Goal: Task Accomplishment & Management: Use online tool/utility

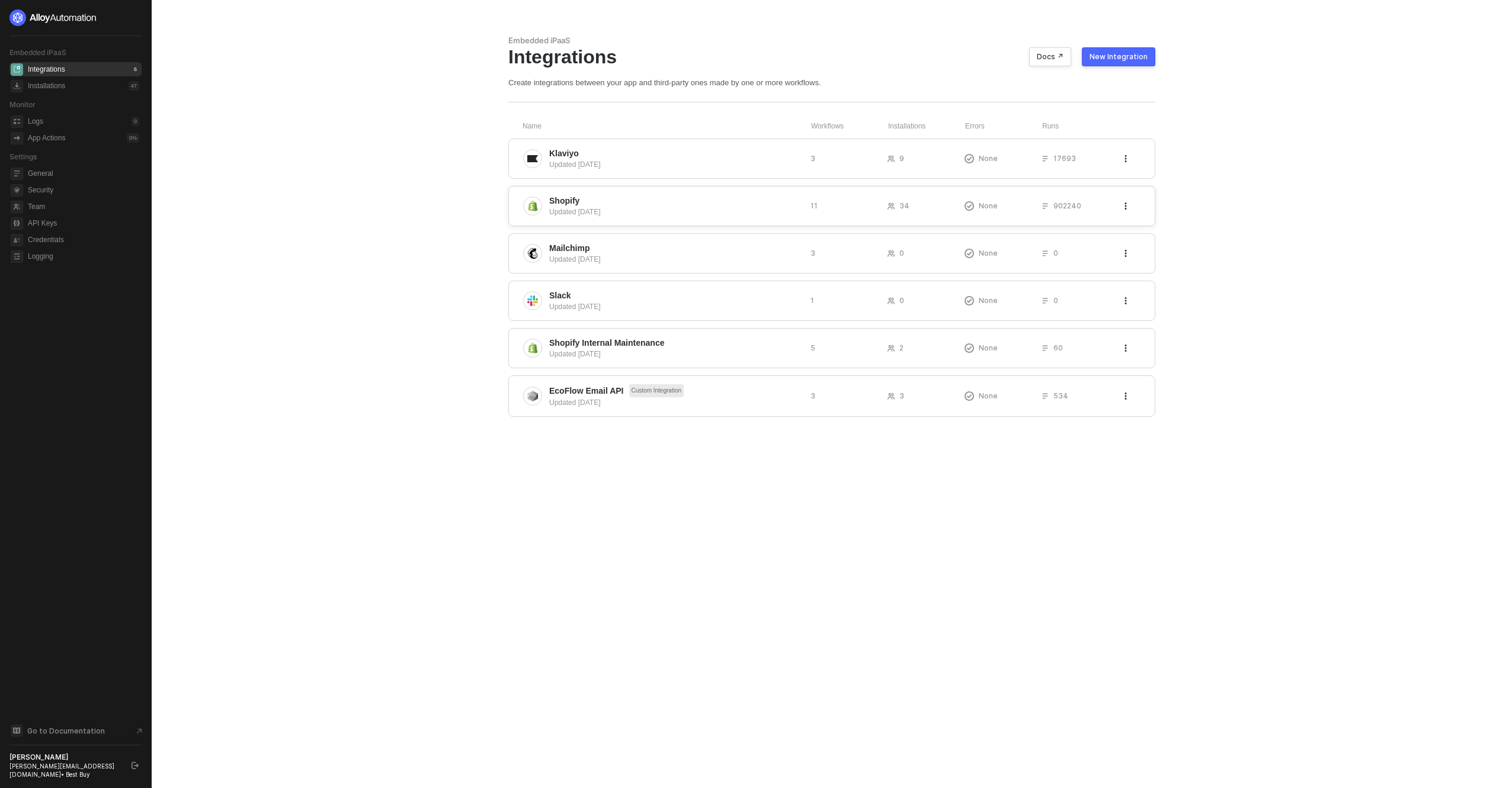
click at [606, 190] on div "Shopify Updated 3 months ago 11 34 None 902240" at bounding box center [832, 206] width 647 height 40
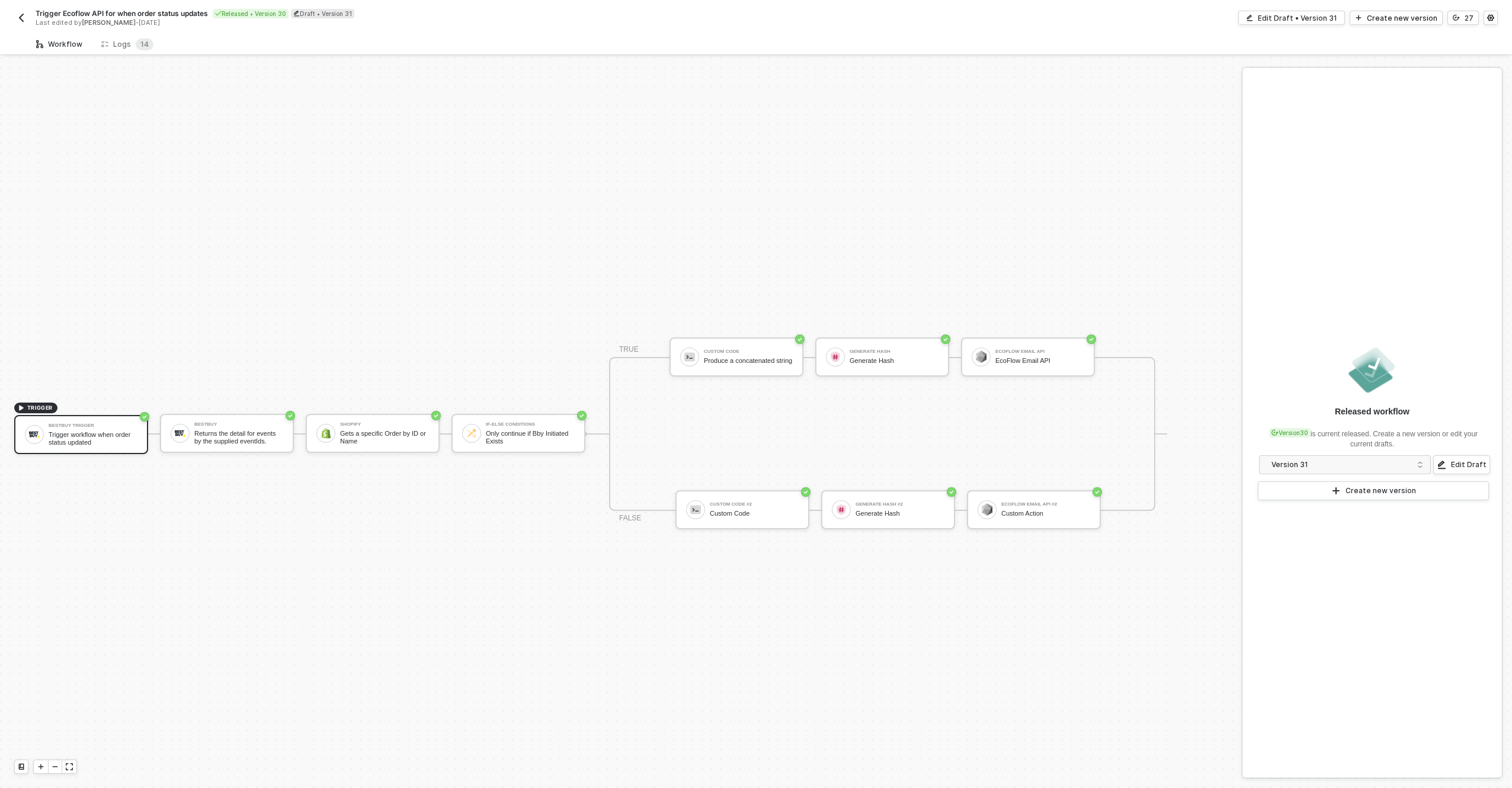
scroll to position [22, 0]
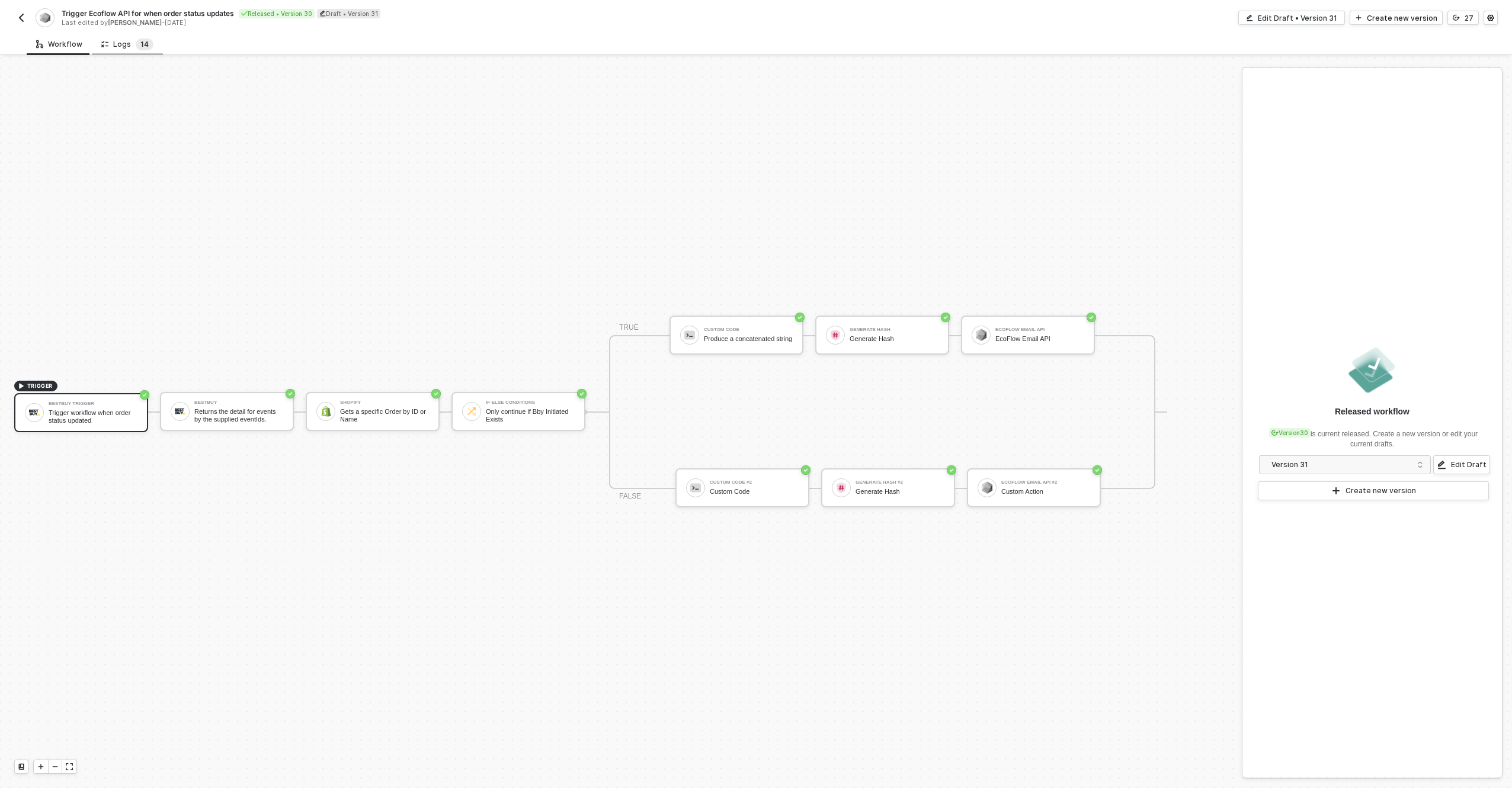
click at [146, 50] on span "1 4" at bounding box center [144, 44] width 18 height 12
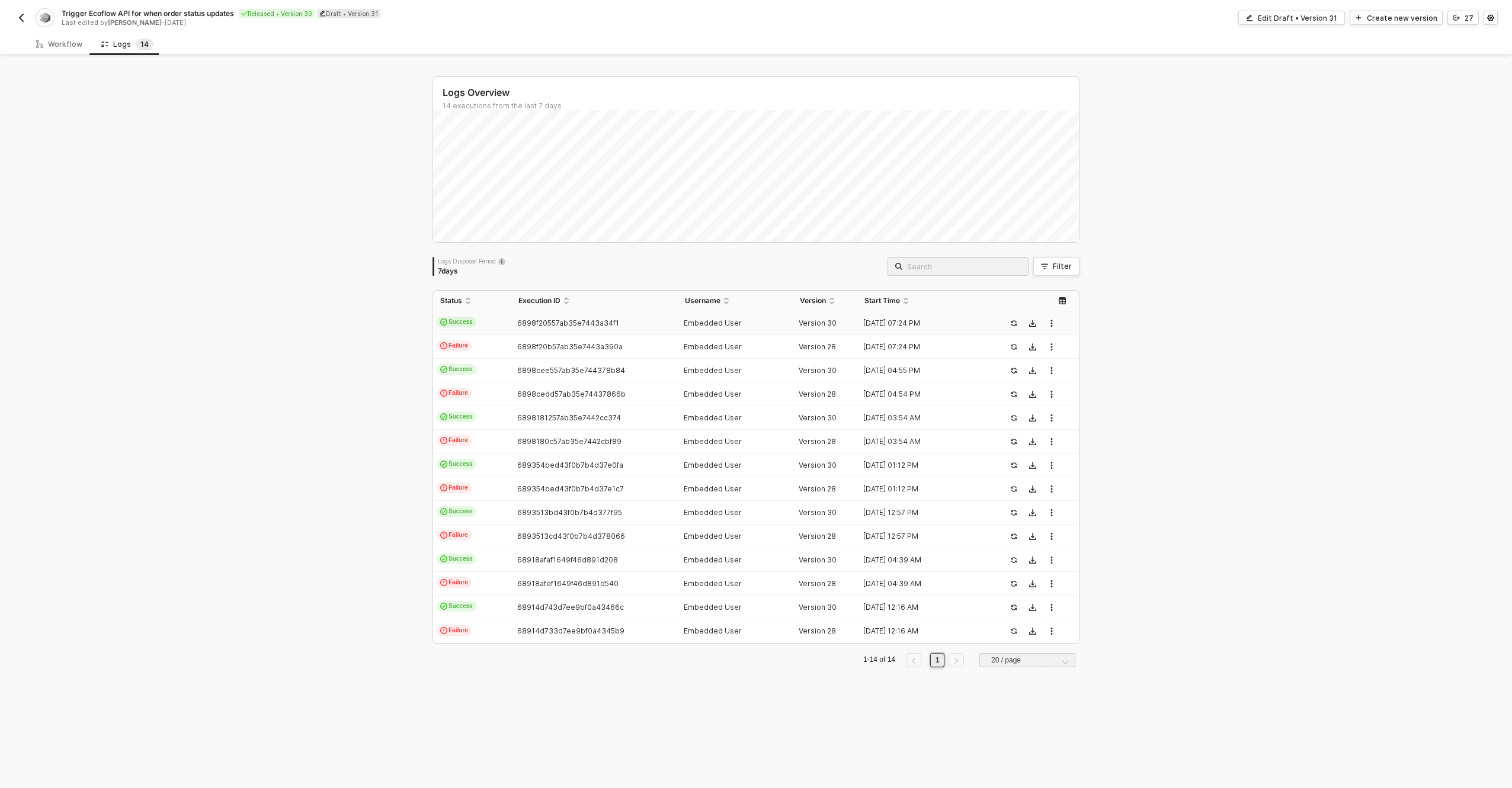
click at [497, 315] on td "Success" at bounding box center [473, 323] width 79 height 24
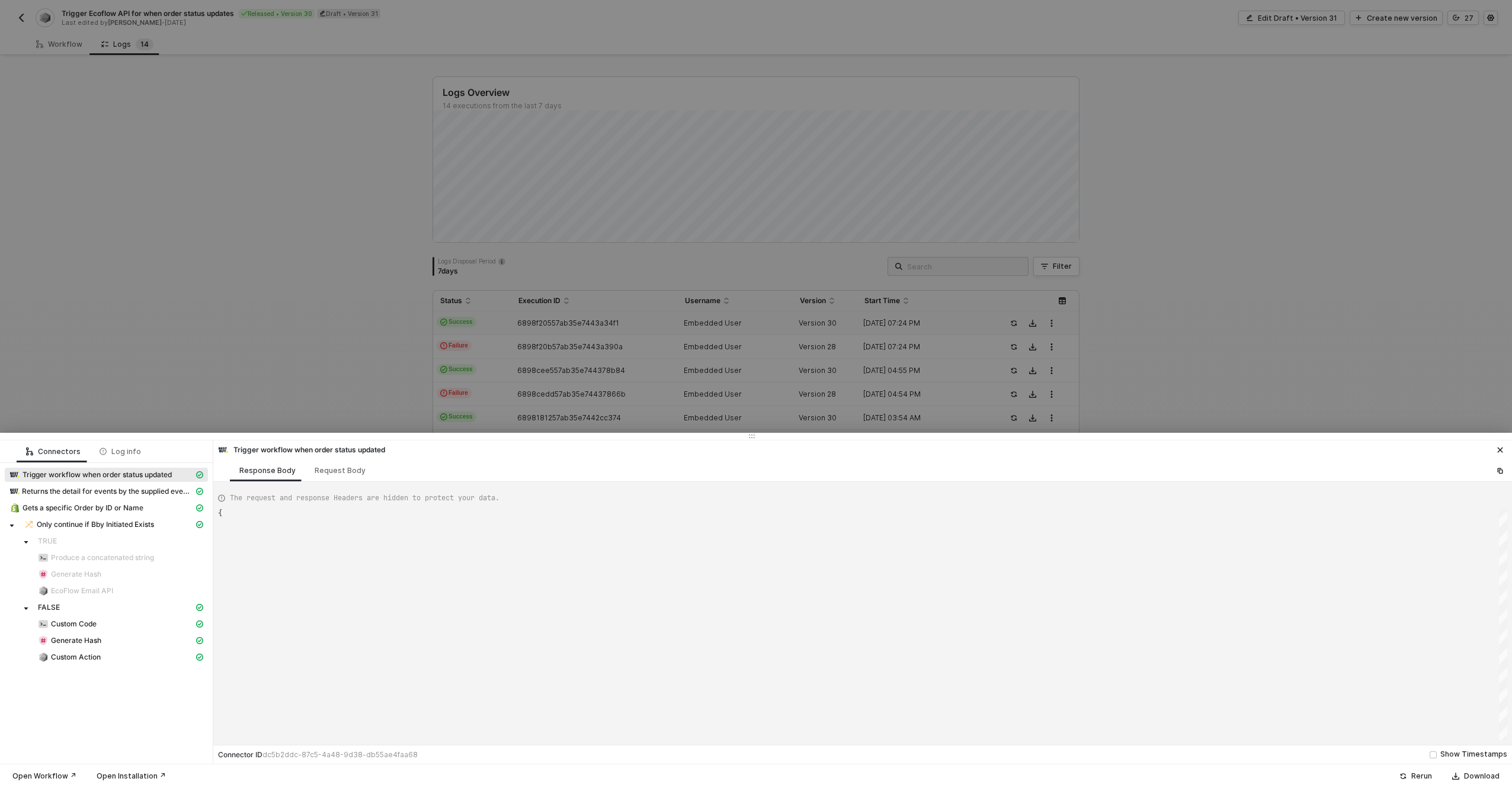
type textarea "{ "json": { "eventId": "641e4af1-6345-4c77-bc36-00b568b3bcba", "eventType": "PI…"
click at [496, 317] on div at bounding box center [756, 394] width 1512 height 788
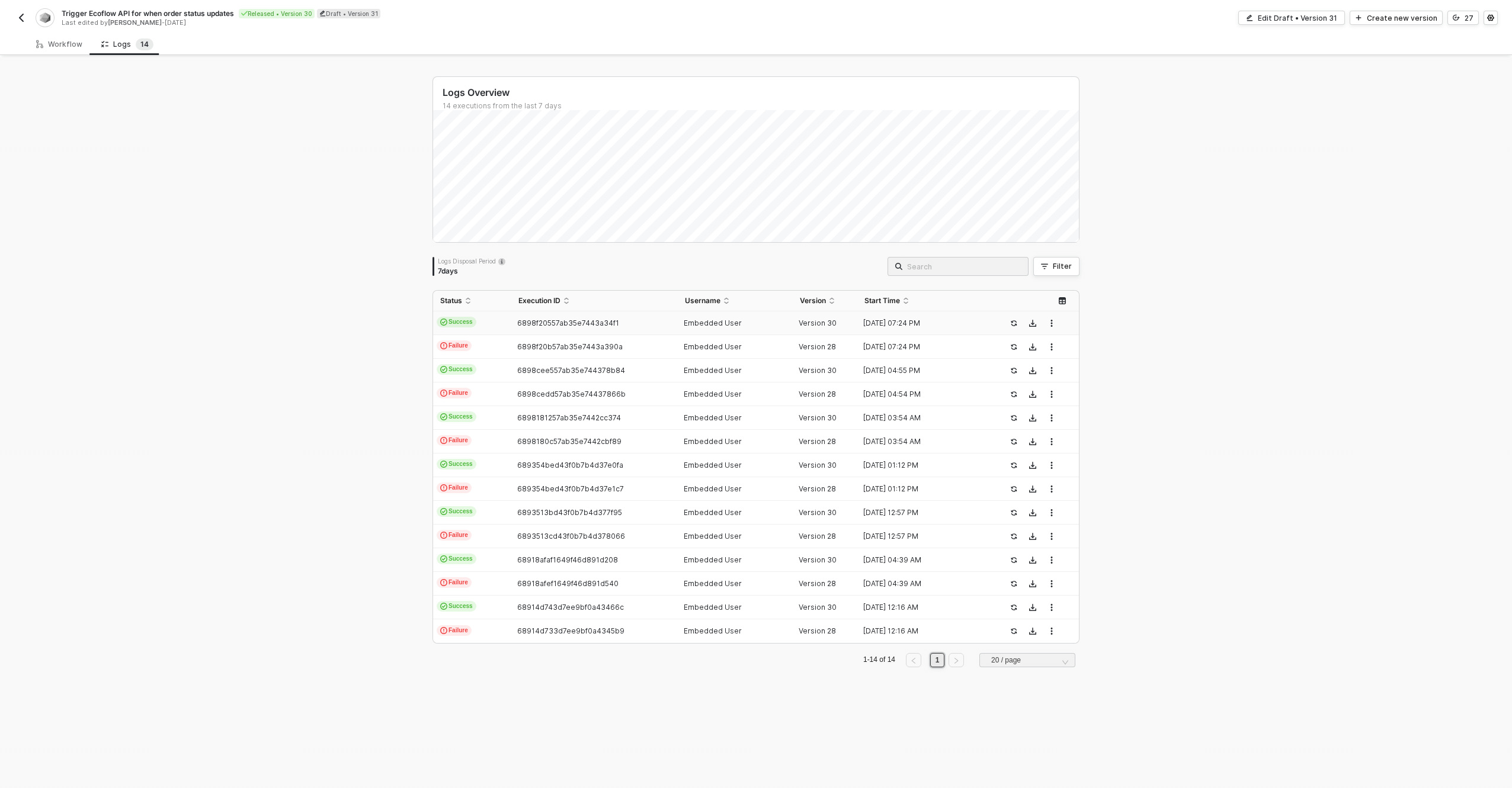
click at [497, 316] on td "Success" at bounding box center [473, 323] width 79 height 24
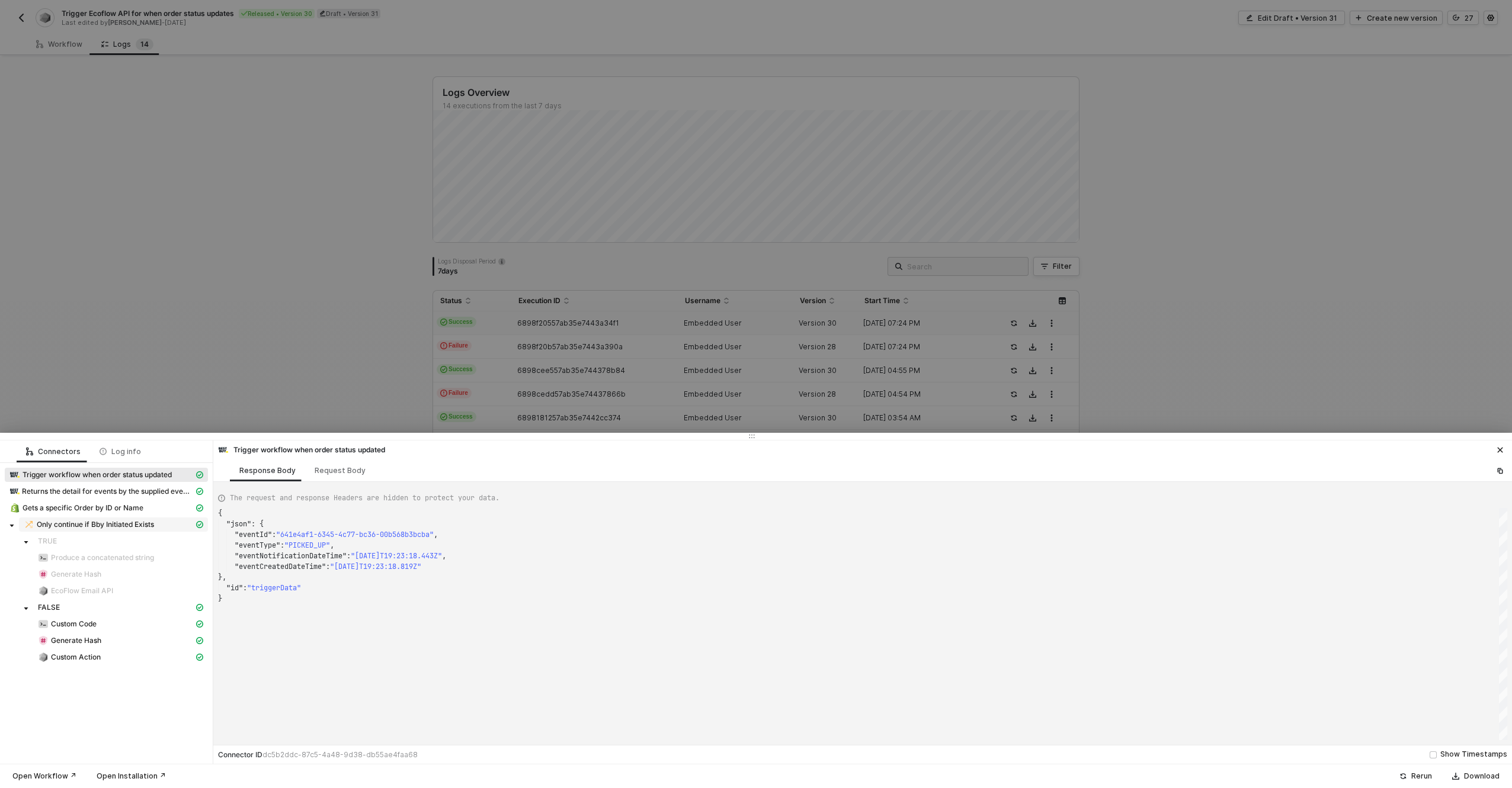
click at [116, 527] on span "Only continue if Bby Initiated Exists" at bounding box center [95, 524] width 117 height 9
click at [131, 506] on span "Gets a specific Order by ID or Name" at bounding box center [83, 507] width 121 height 9
type textarea "{ "json": { "order": { "id": 11677898932297, "admin_graphql_api_id": "gid://sho…"
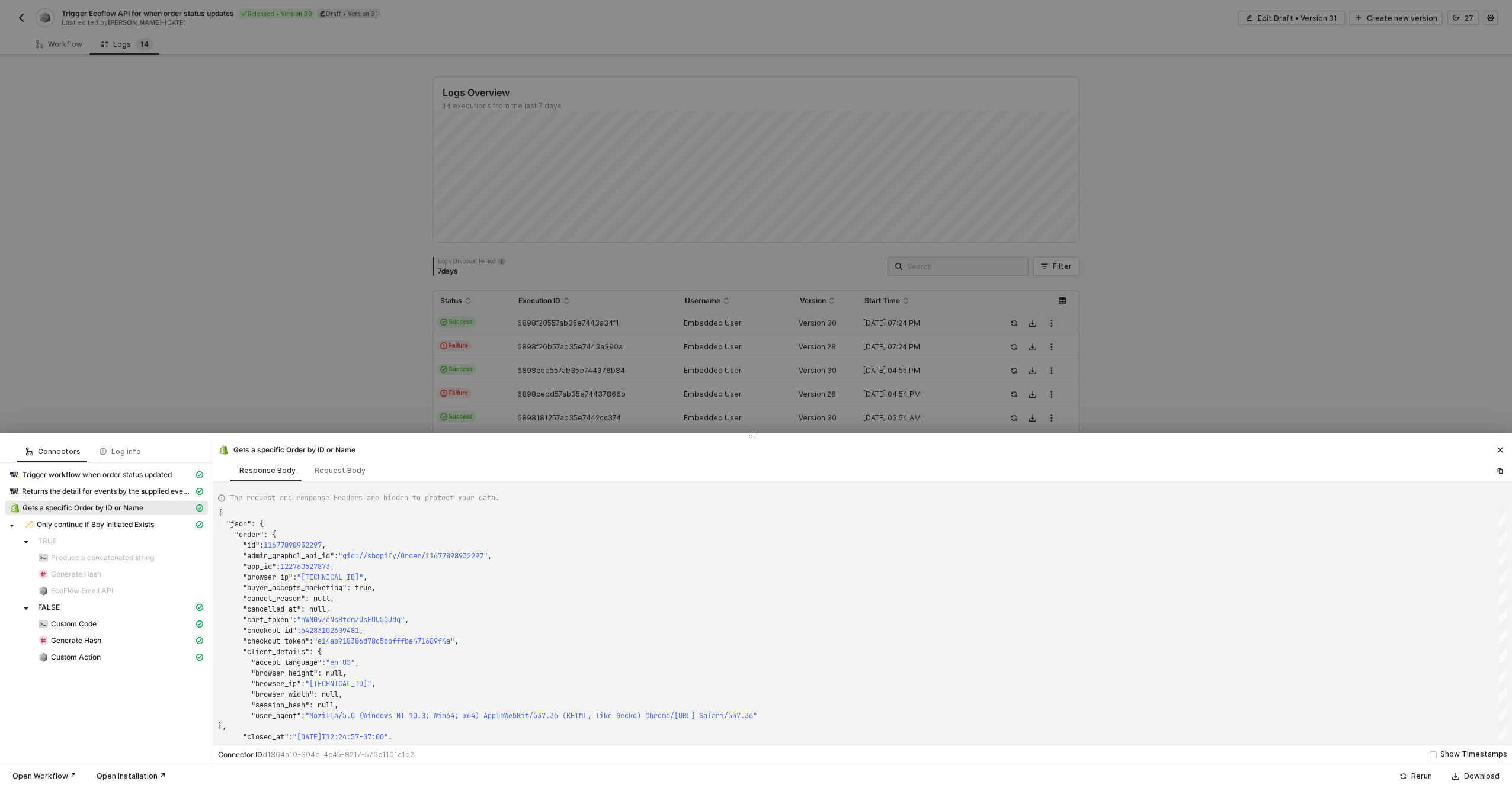
click at [427, 190] on div at bounding box center [756, 394] width 1512 height 788
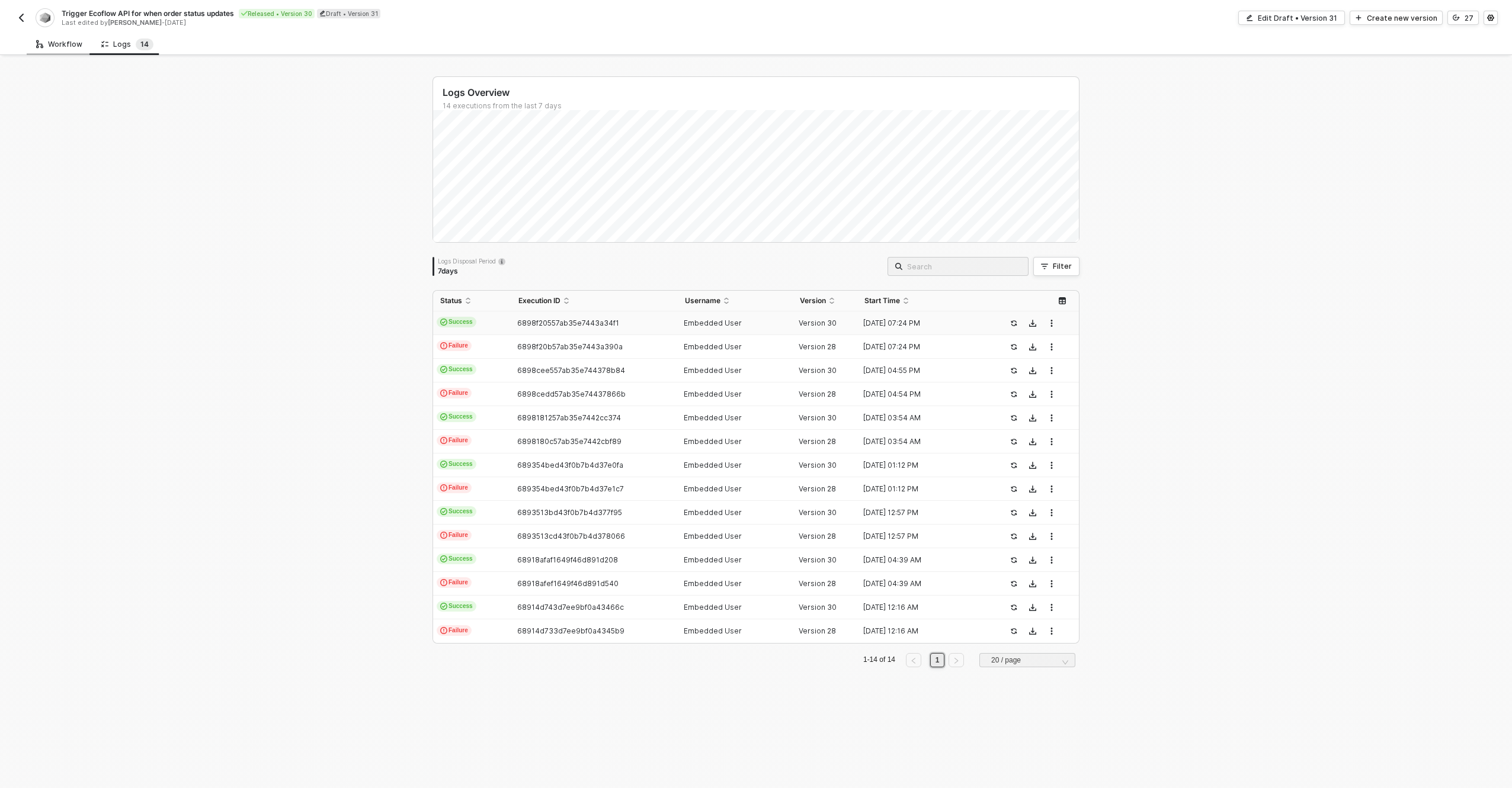
click at [51, 43] on div "Workflow" at bounding box center [59, 44] width 46 height 9
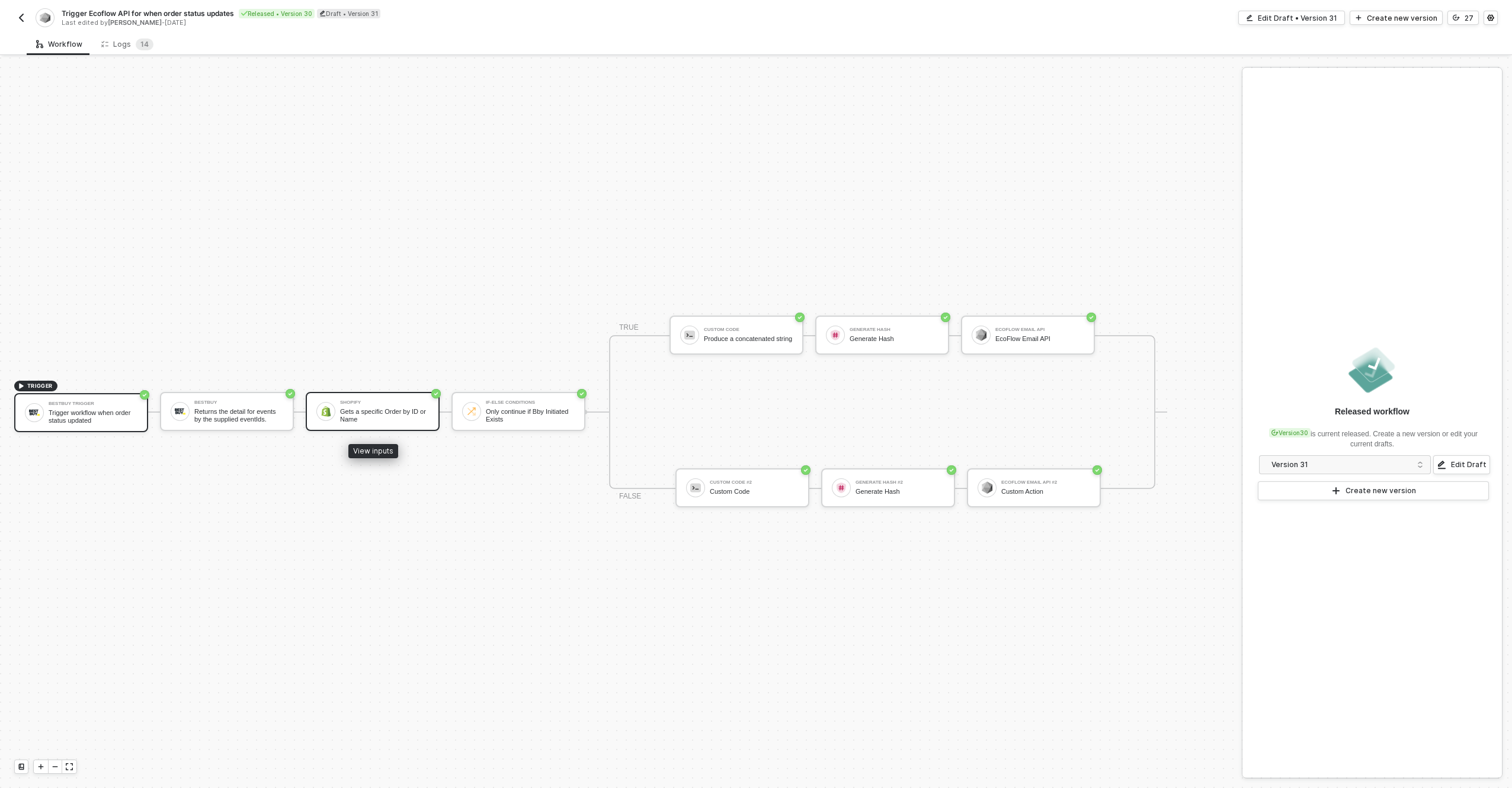
click at [358, 402] on div "Shopify" at bounding box center [384, 403] width 89 height 5
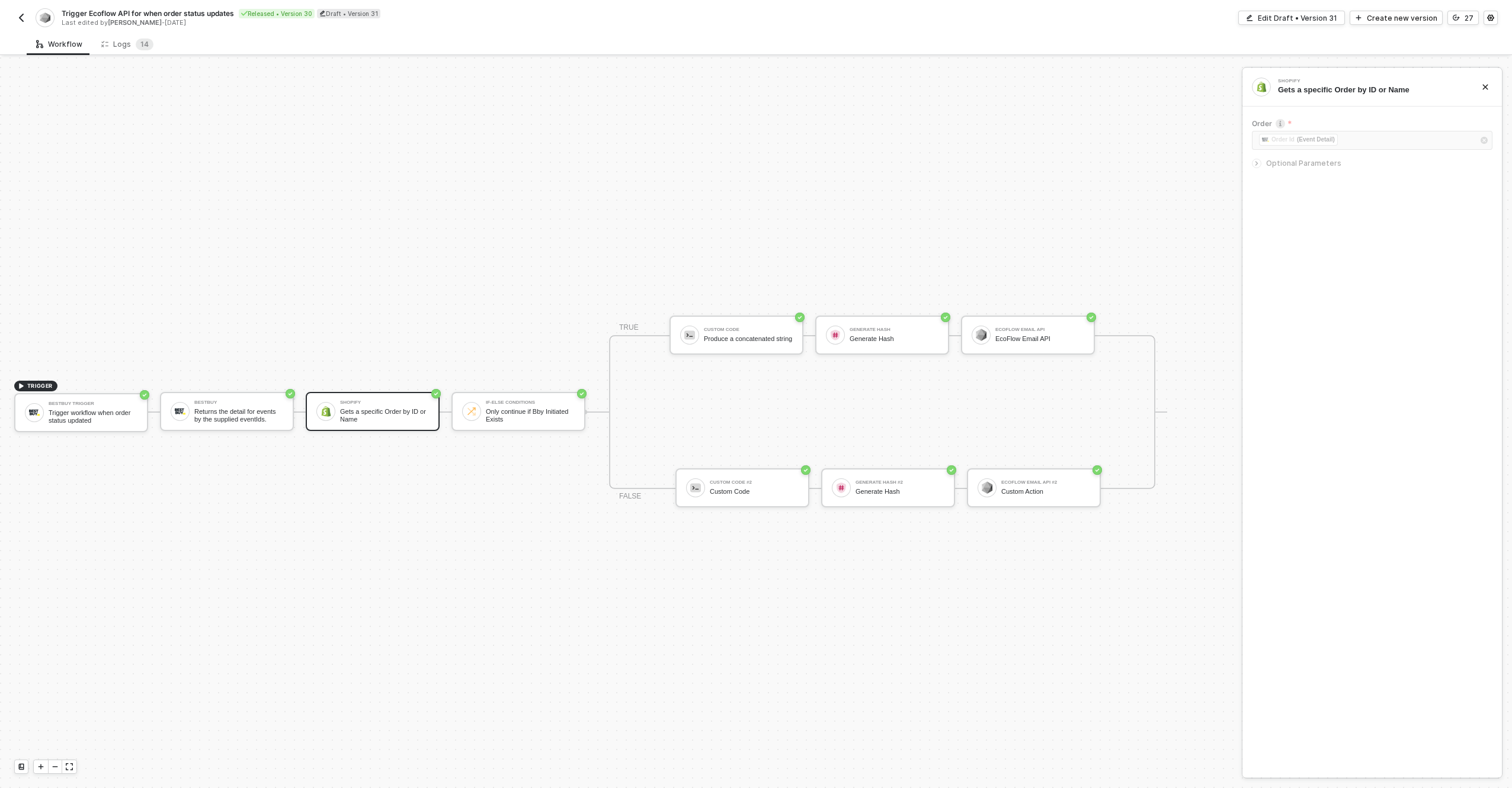
click at [25, 19] on img "button" at bounding box center [21, 17] width 9 height 9
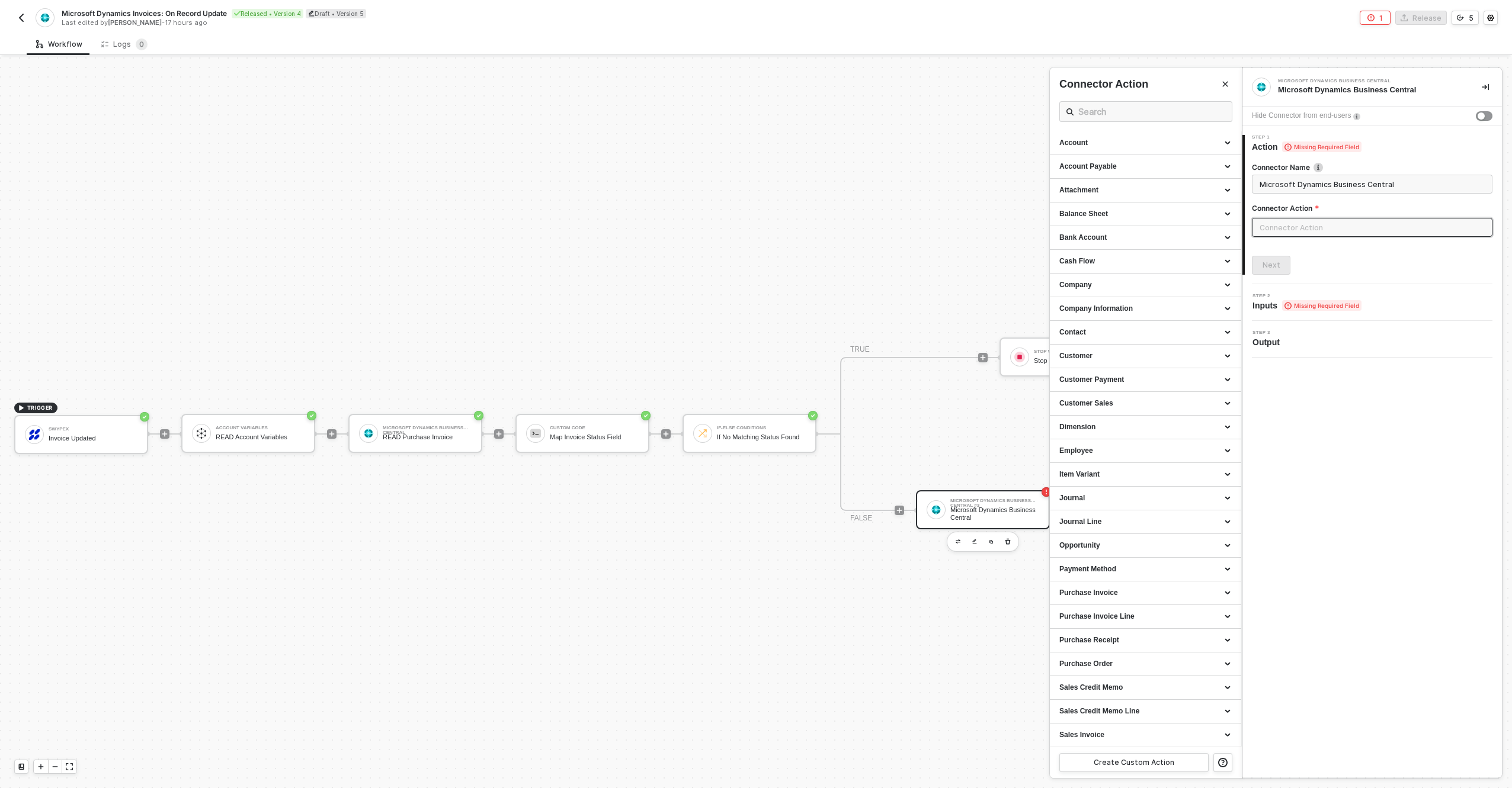
scroll to position [191, 0]
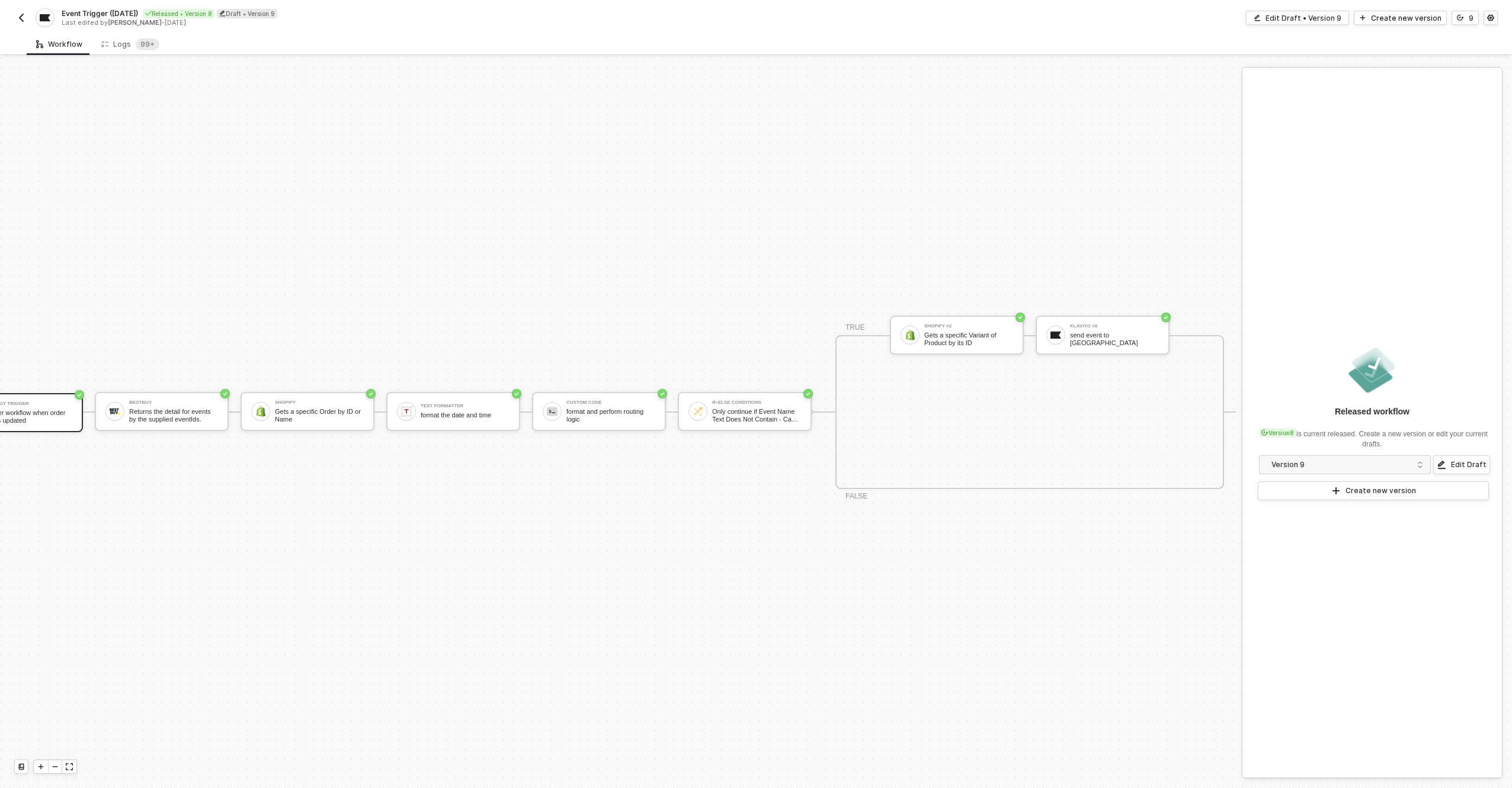
scroll to position [31, 74]
click at [948, 332] on div "Gets a specific Variant of Product by its ID" at bounding box center [968, 339] width 89 height 15
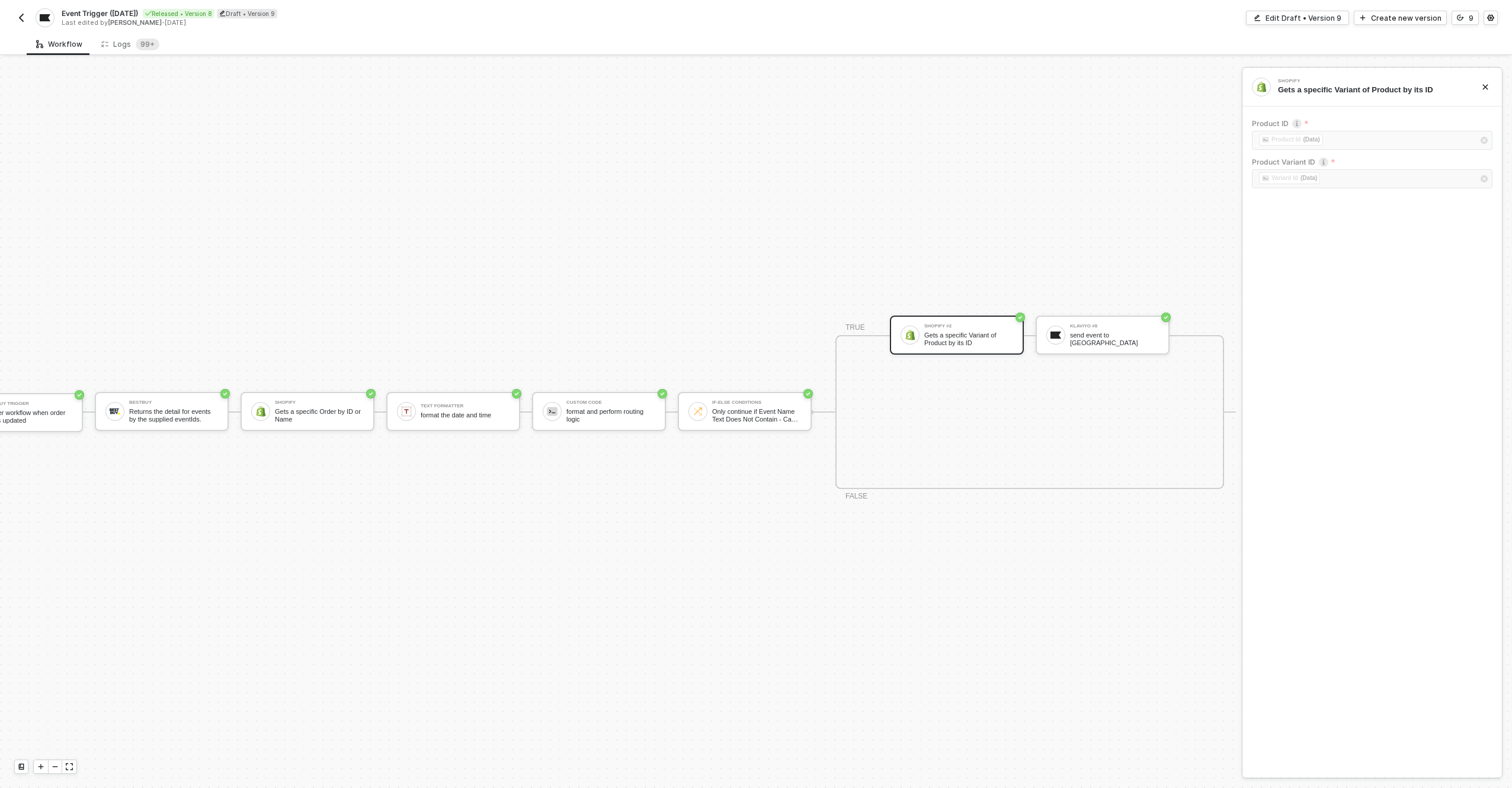
click at [816, 37] on div "Workflow Logs 99+" at bounding box center [769, 44] width 1486 height 22
click at [920, 315] on div "Shopify #2 Gets a specific Variant of Product by its ID" at bounding box center [957, 335] width 134 height 39
click at [1281, 21] on div "Edit Draft • Version 9" at bounding box center [1303, 18] width 76 height 10
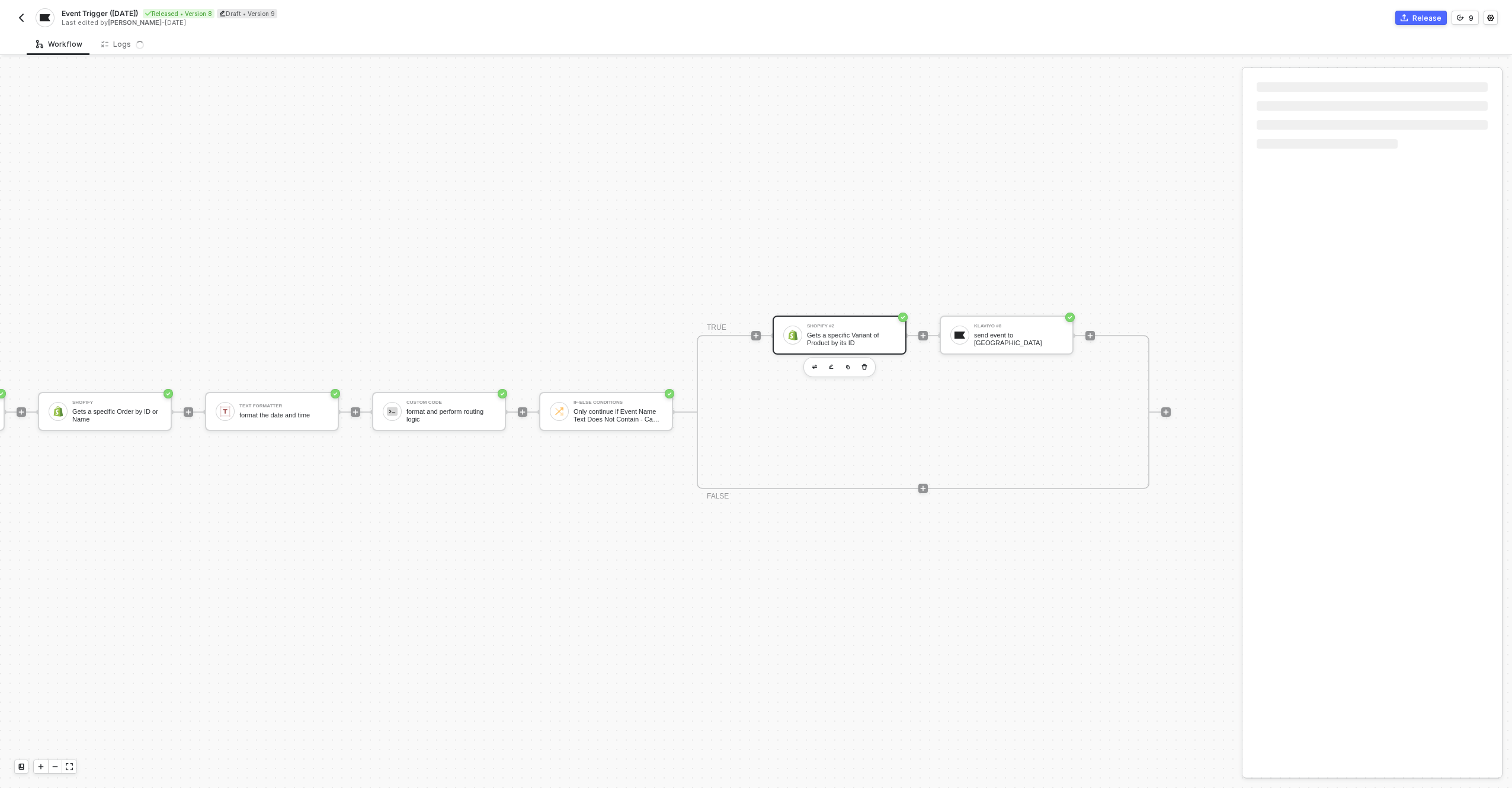
scroll to position [31, 322]
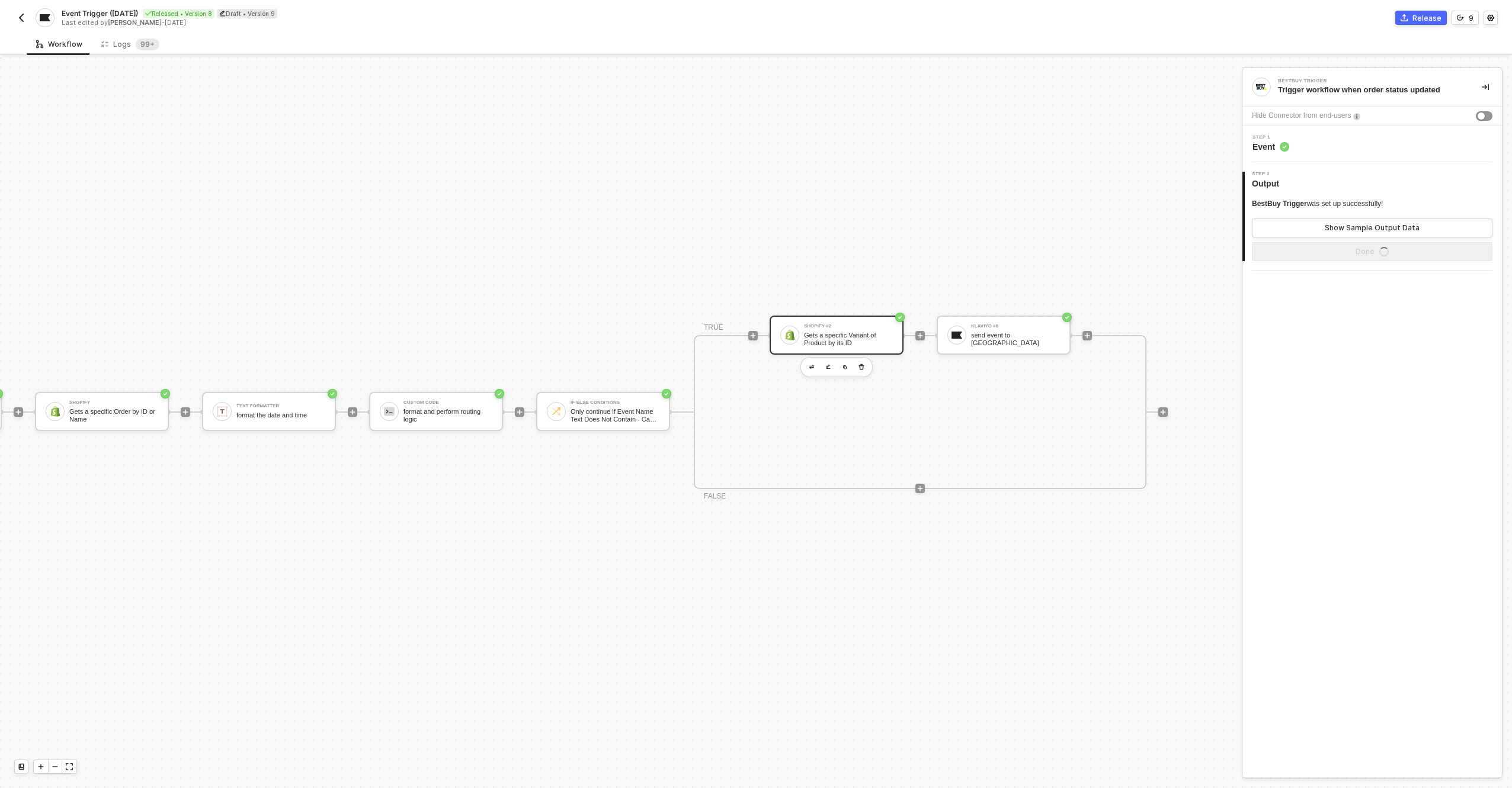
click at [853, 332] on div "Gets a specific Variant of Product by its ID" at bounding box center [848, 339] width 89 height 15
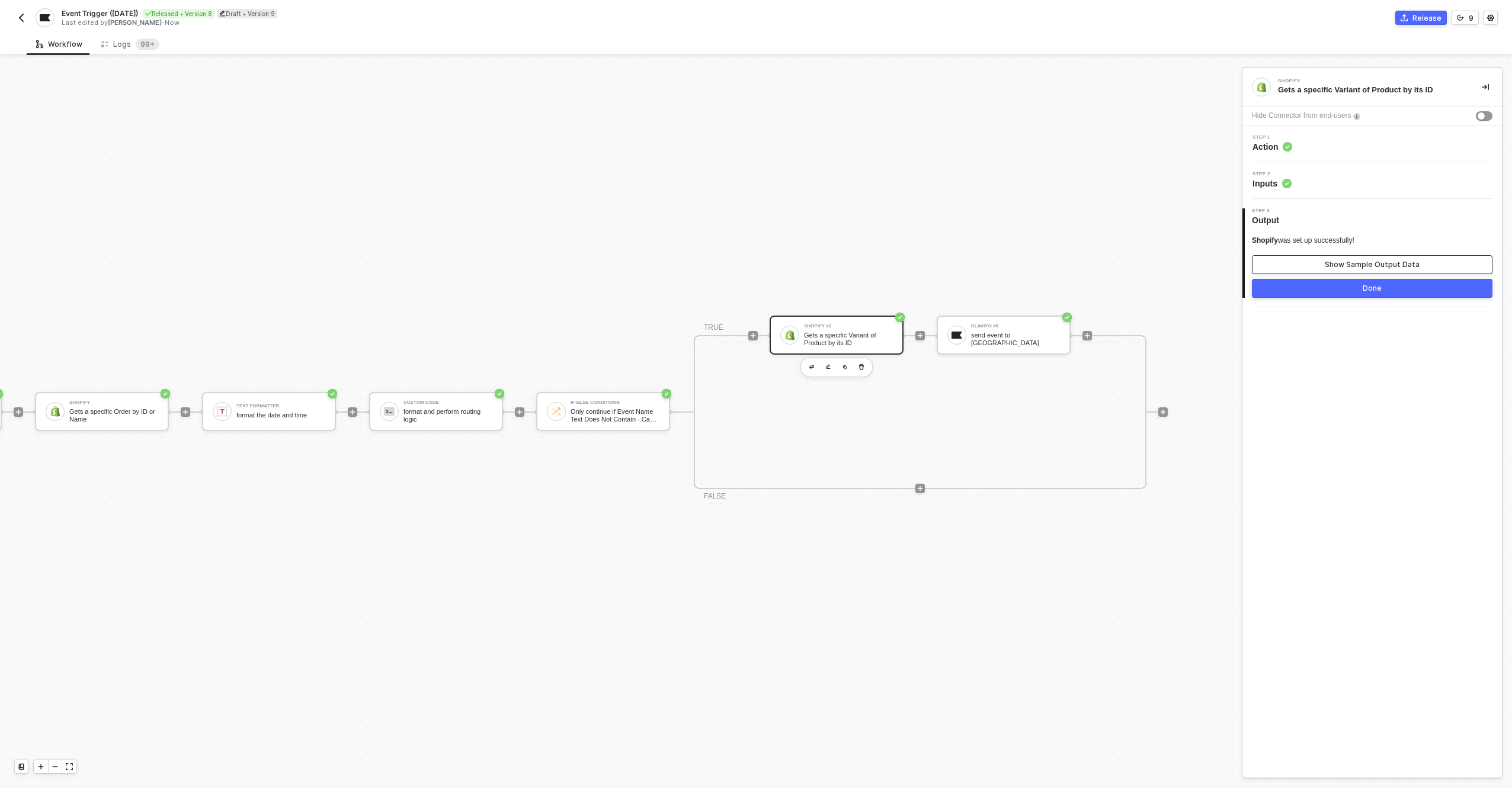
click at [1317, 273] on button "Show Sample Output Data" at bounding box center [1372, 265] width 241 height 19
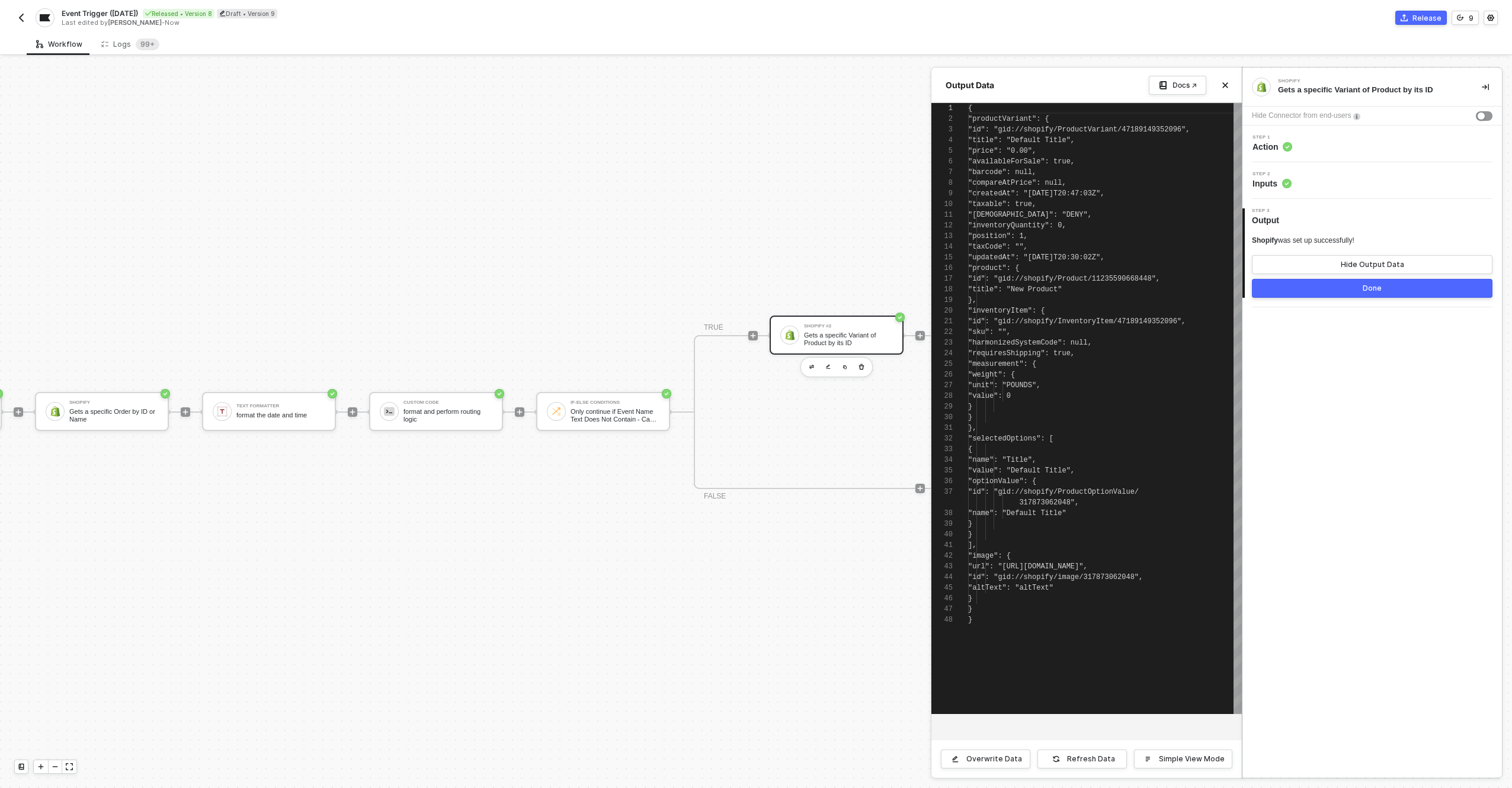
scroll to position [106, 0]
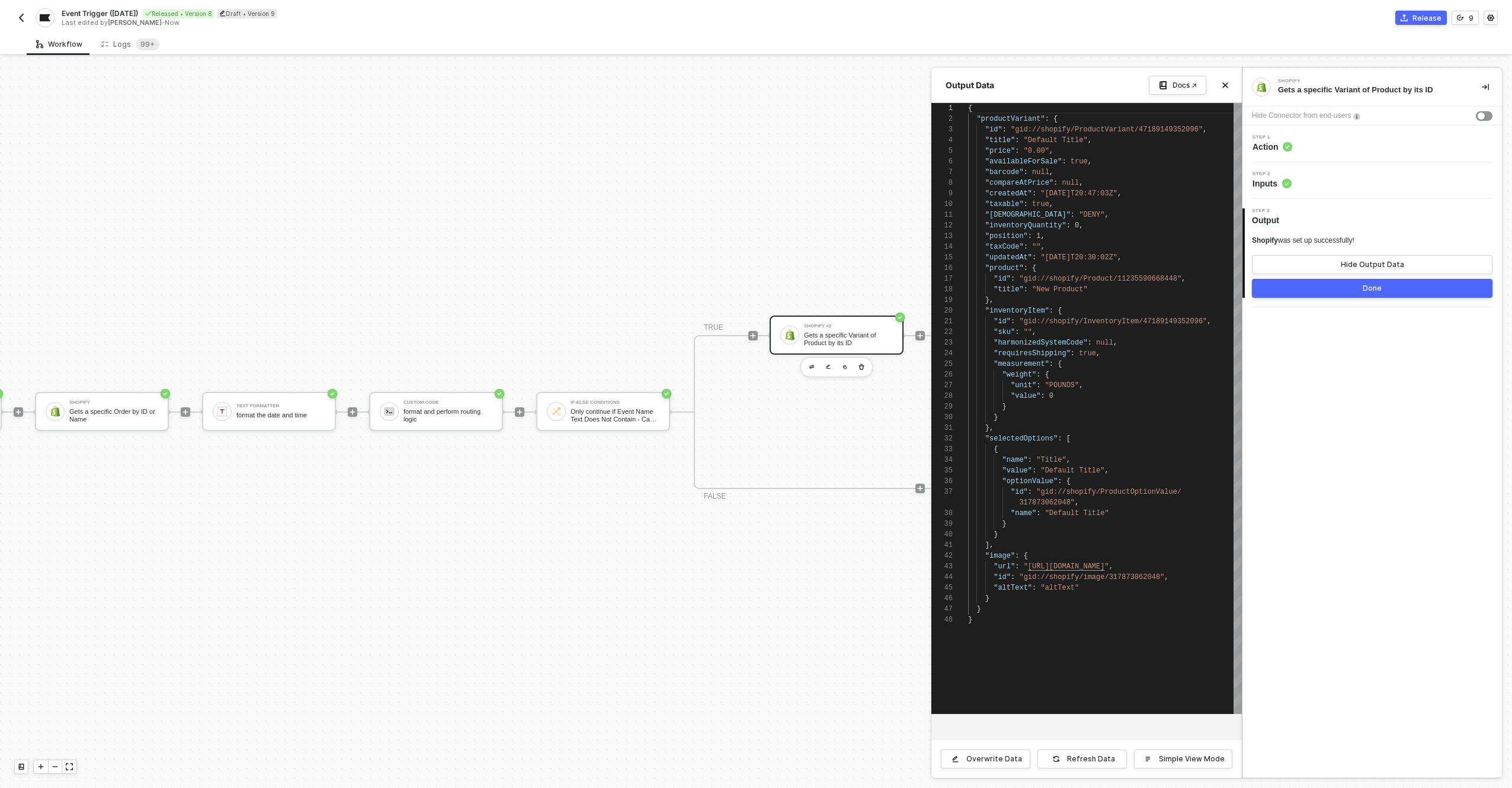
click at [1147, 409] on div "}" at bounding box center [1105, 407] width 274 height 11
type textarea "{ "productVariant": { "id": "gid://shopify/ProductVariant/47189149352096", "tit…"
